Goal: Task Accomplishment & Management: Complete application form

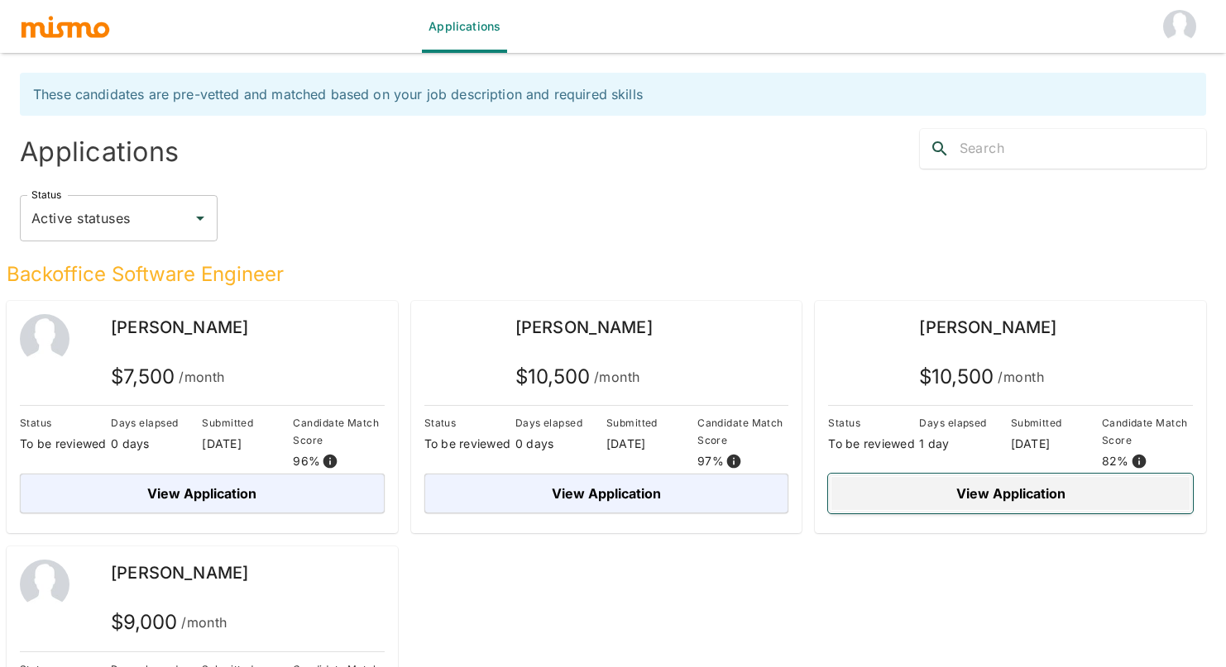
click at [1020, 494] on button "View Application" at bounding box center [1010, 494] width 365 height 40
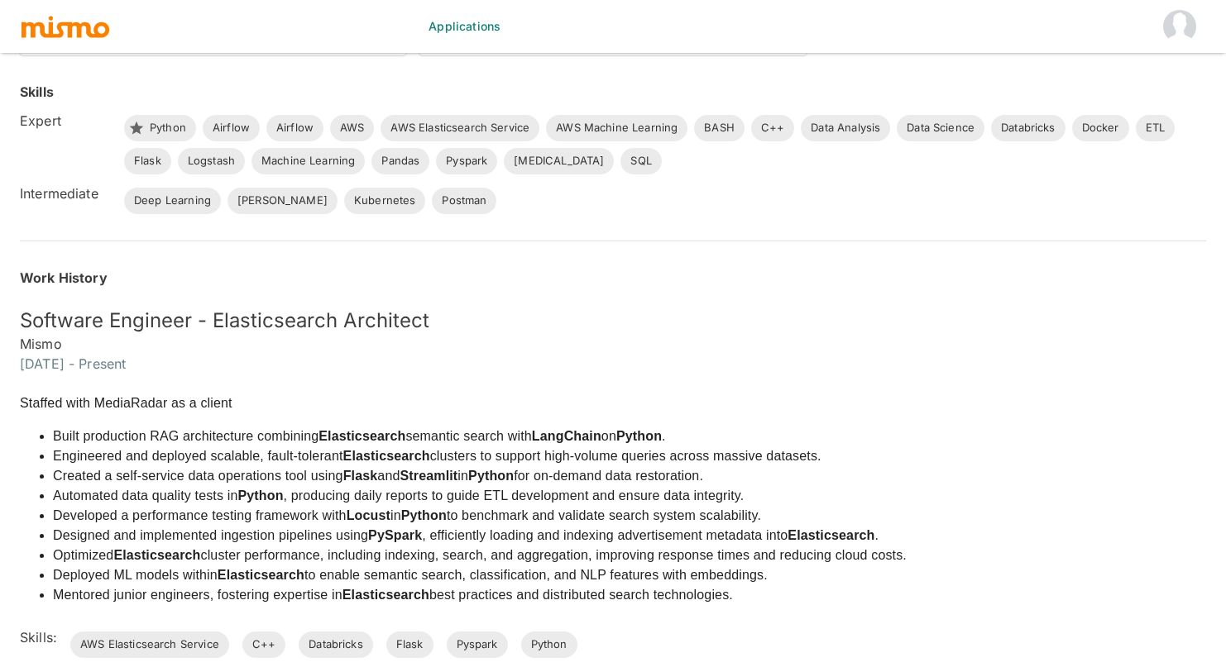
scroll to position [2479, 0]
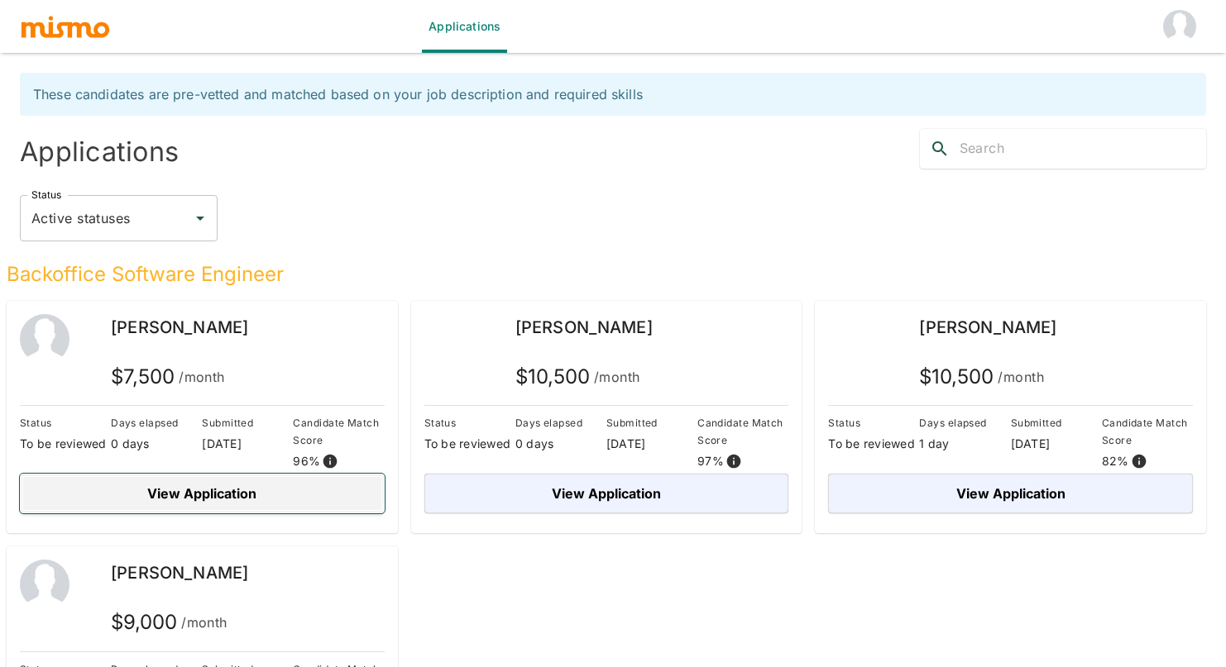
click at [291, 496] on button "View Application" at bounding box center [202, 494] width 365 height 40
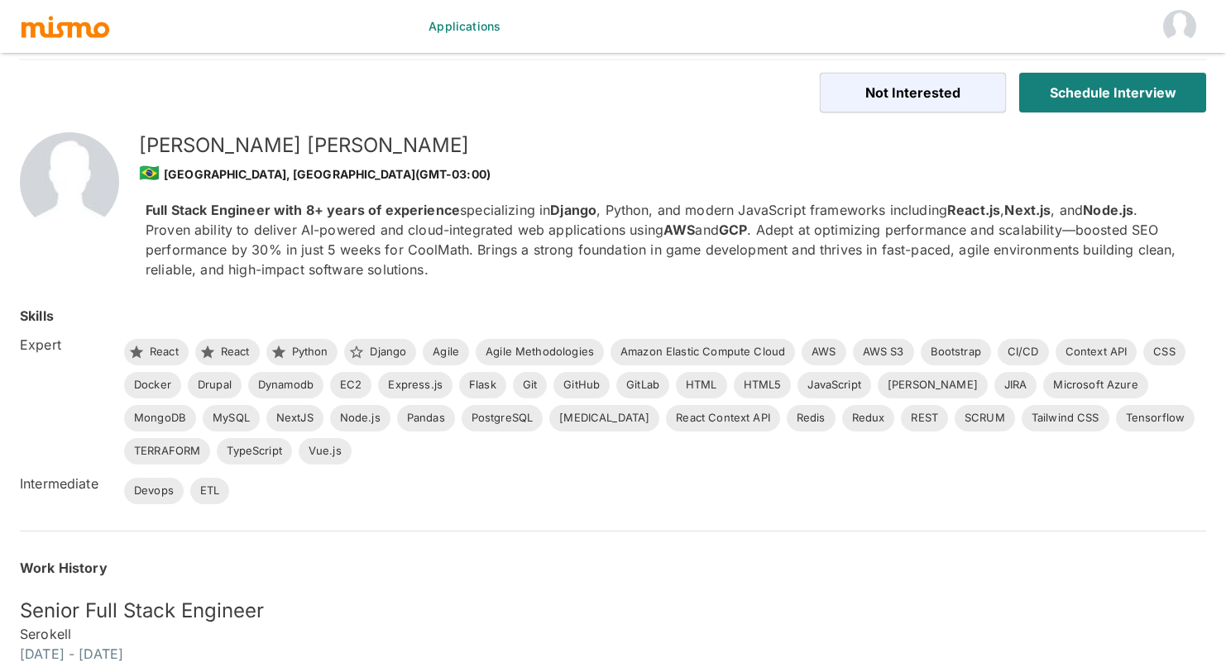
click at [395, 286] on div "Skills Expert React React Python Django Agile Agile Methodologies Amazon Elasti…" at bounding box center [593, 385] width 1226 height 238
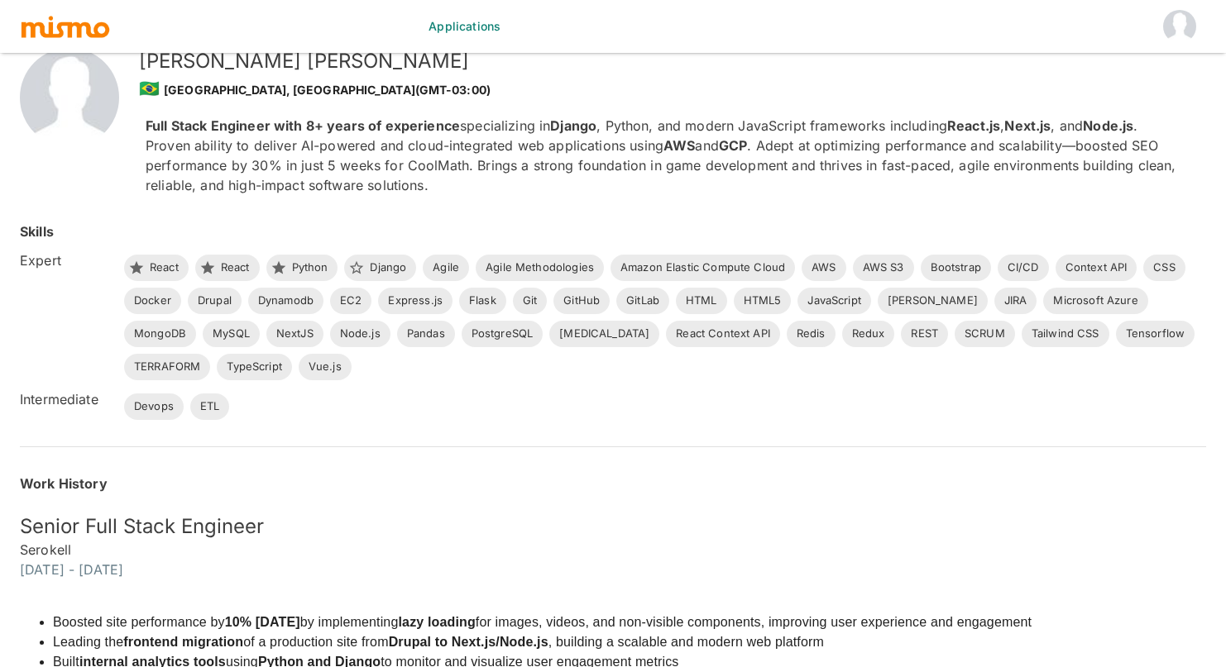
scroll to position [738, 0]
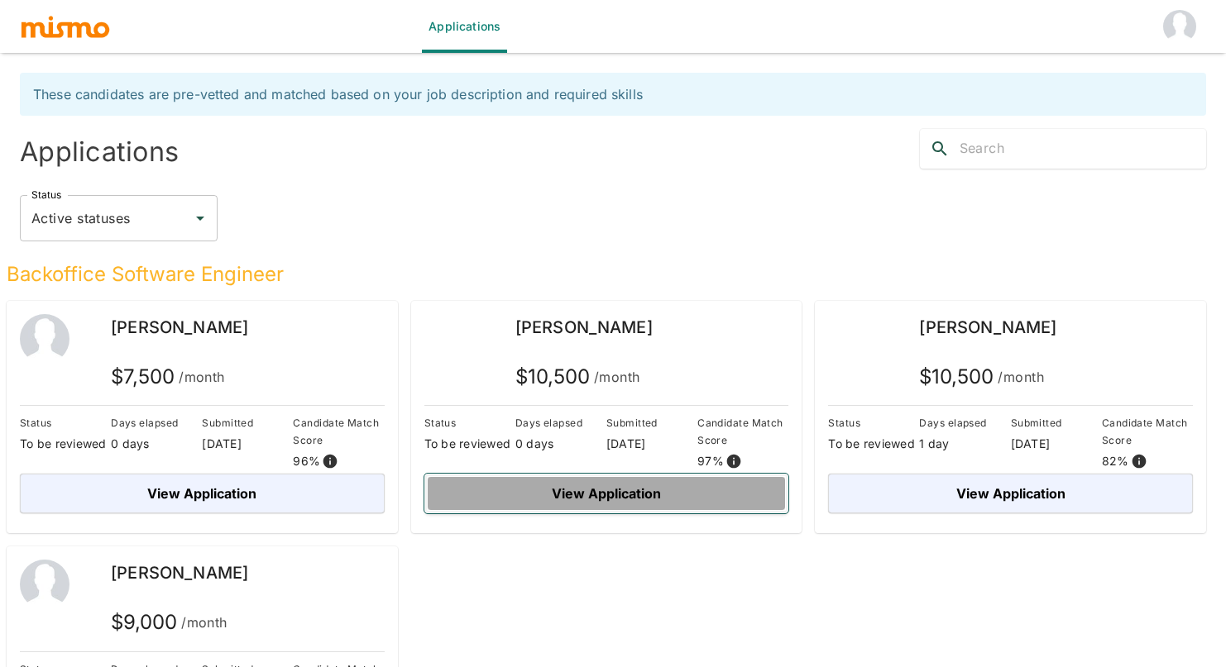
click at [648, 504] on button "View Application" at bounding box center [606, 494] width 365 height 40
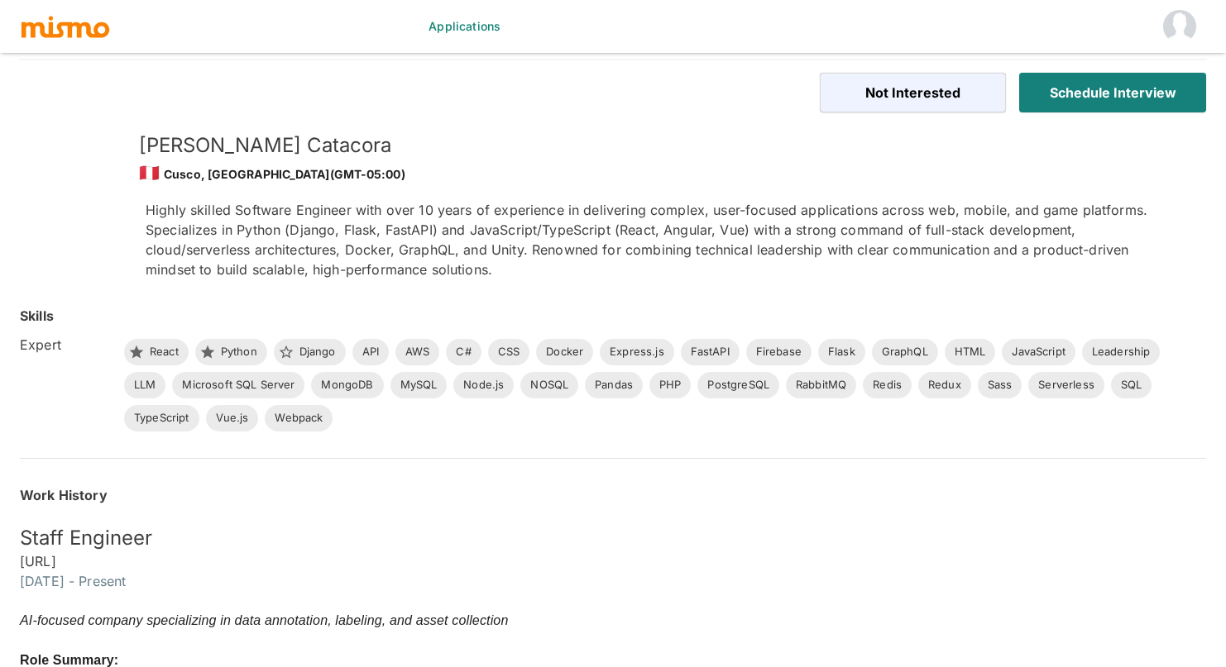
scroll to position [578, 0]
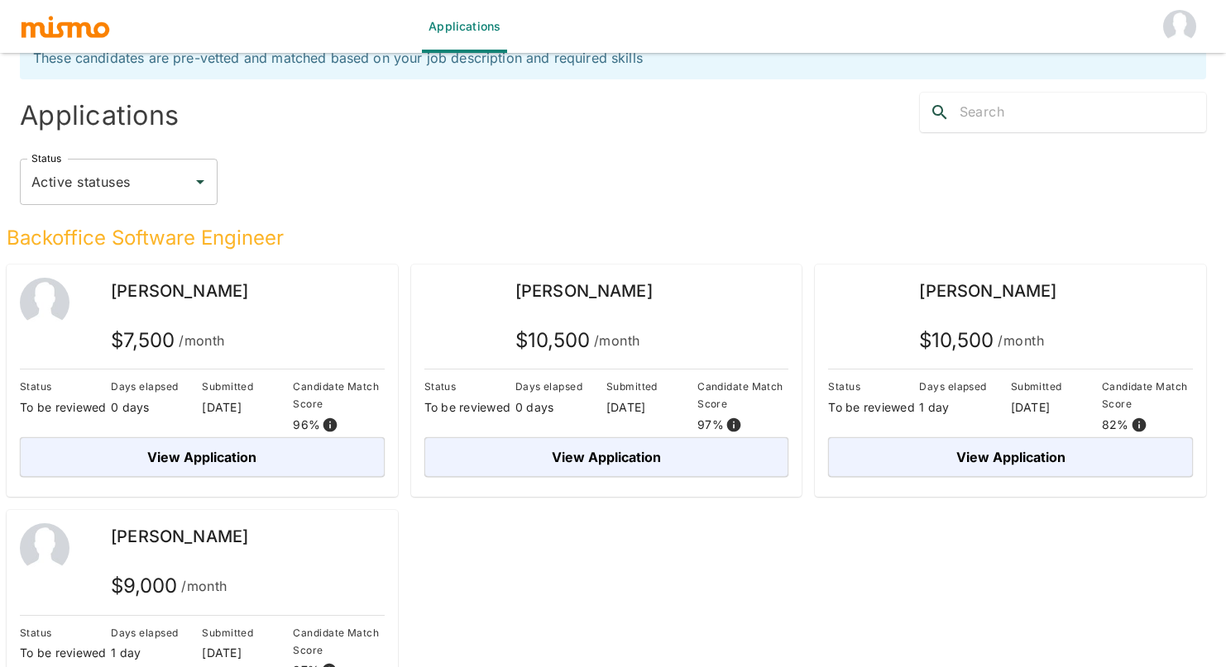
scroll to position [112, 0]
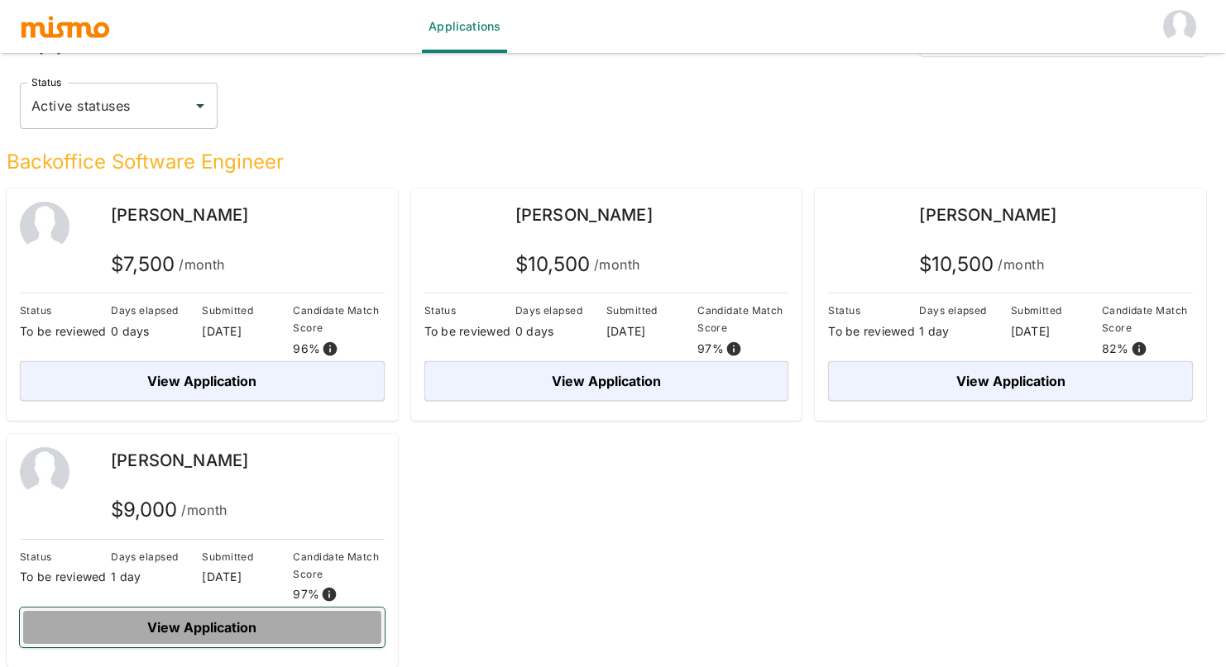
click at [213, 626] on button "View Application" at bounding box center [202, 628] width 365 height 40
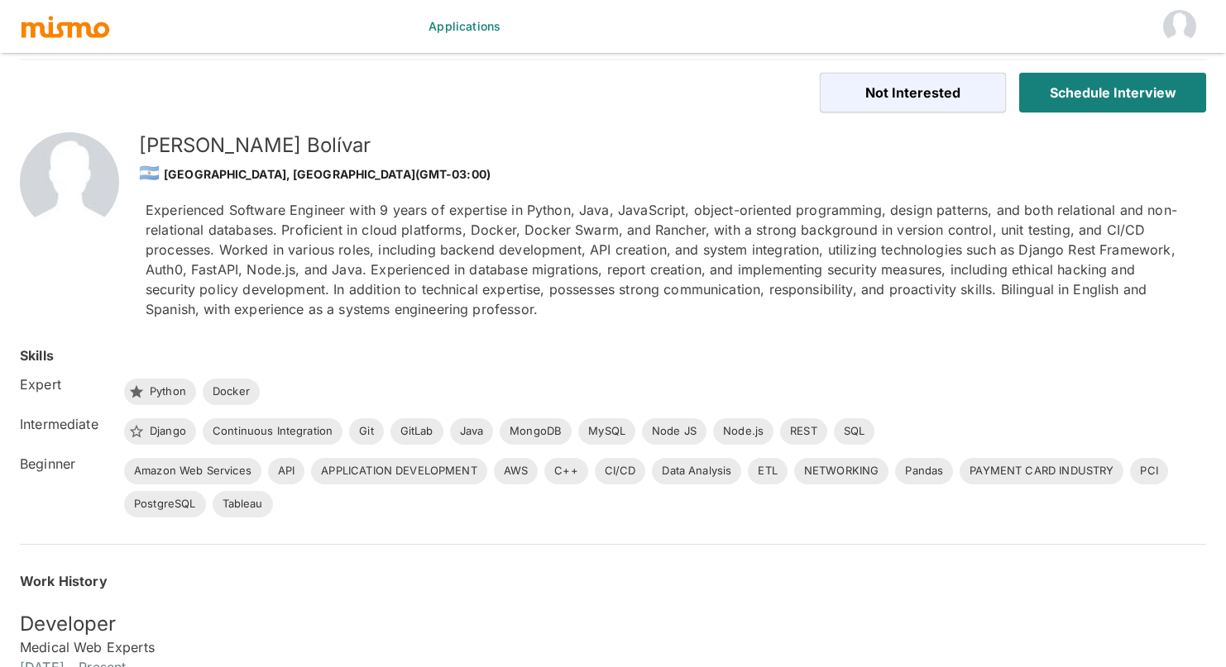
click at [440, 203] on p "Experienced Software Engineer with 9 years of expertise in Python, Java, JavaSc…" at bounding box center [663, 259] width 1034 height 119
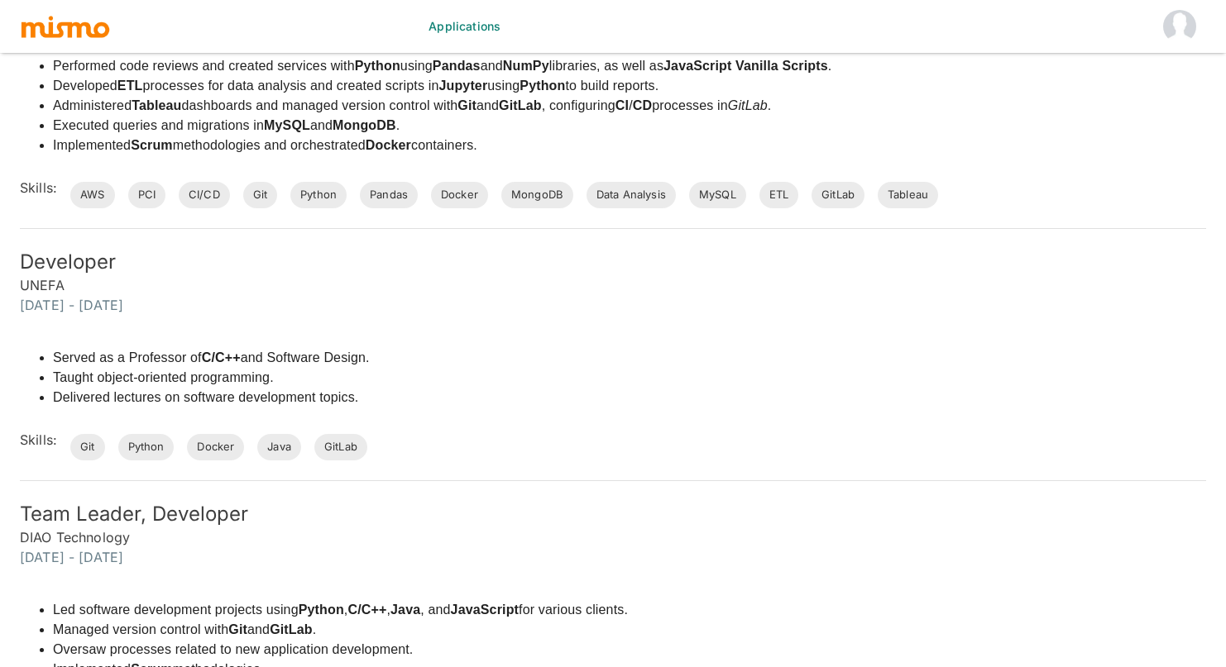
scroll to position [1953, 0]
